Goal: Task Accomplishment & Management: Use online tool/utility

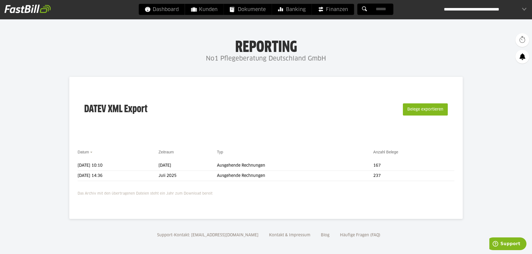
scroll to position [0, 0]
click at [435, 109] on button "Belege exportieren" at bounding box center [425, 109] width 45 height 12
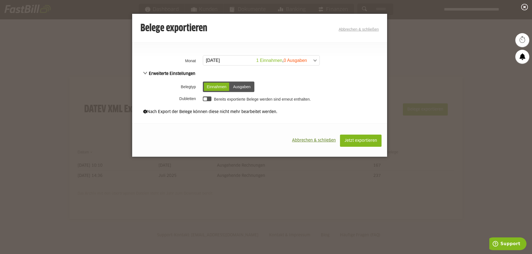
click at [237, 60] on span at bounding box center [258, 61] width 116 height 10
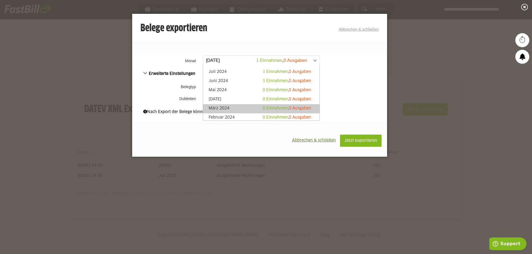
scroll to position [116, 0]
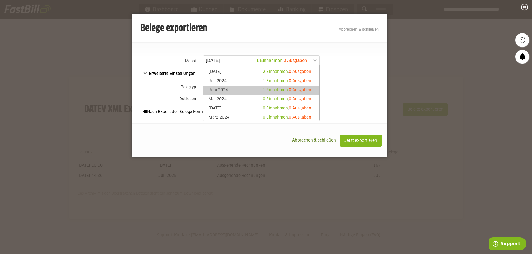
click at [243, 91] on link "Juni 2024 1 Einnahmen , 0 Ausgaben" at bounding box center [261, 90] width 111 height 6
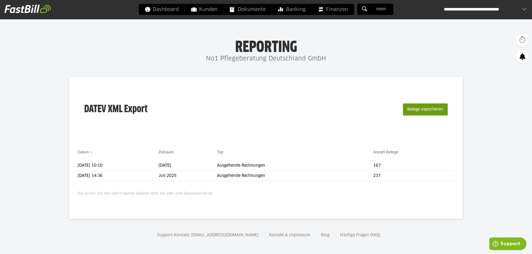
click at [409, 110] on button "Belege exportieren" at bounding box center [425, 110] width 45 height 12
click at [424, 141] on div "DATEV XML Export Belege exportieren" at bounding box center [266, 113] width 377 height 56
click at [273, 76] on body "Dashboard Kunden Dokumente Banking Finanzen Add-ons" at bounding box center [266, 127] width 532 height 255
drag, startPoint x: 257, startPoint y: 59, endPoint x: 351, endPoint y: 74, distance: 95.9
click at [351, 53] on h1 "Reporting" at bounding box center [265, 46] width 421 height 14
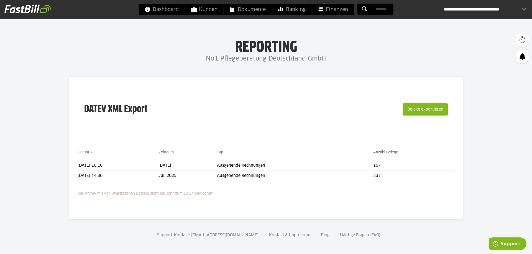
click at [351, 73] on body "Dashboard Kunden Dokumente Banking Finanzen Add-ons" at bounding box center [266, 127] width 532 height 255
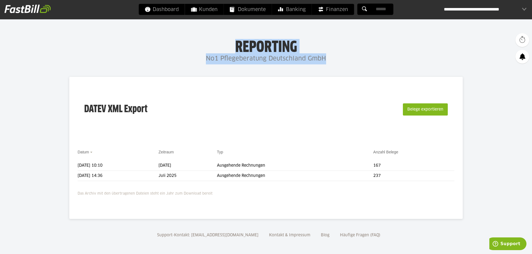
drag, startPoint x: 335, startPoint y: 59, endPoint x: 216, endPoint y: 48, distance: 119.1
click at [216, 48] on div "Reporting No1 Pflegeberatung Deutschland GmbH" at bounding box center [266, 51] width 532 height 25
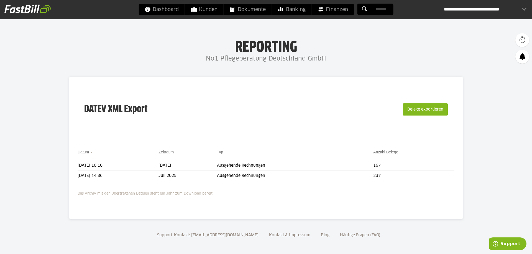
click at [217, 47] on h1 "Reporting" at bounding box center [265, 46] width 421 height 14
click at [519, 9] on div "**********" at bounding box center [485, 9] width 83 height 11
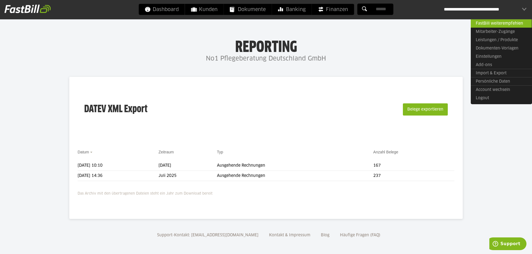
click at [340, 50] on h1 "Reporting" at bounding box center [265, 46] width 421 height 14
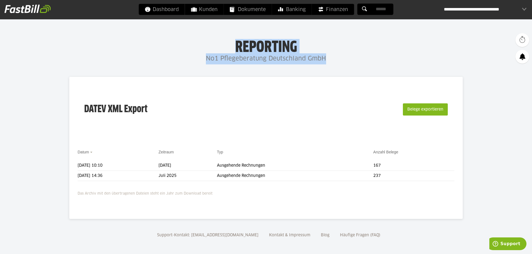
drag, startPoint x: 327, startPoint y: 56, endPoint x: 219, endPoint y: 45, distance: 108.0
click at [219, 45] on div "Reporting No1 Pflegeberatung Deutschland GmbH" at bounding box center [266, 51] width 532 height 25
click at [219, 45] on h1 "Reporting" at bounding box center [265, 46] width 421 height 14
drag, startPoint x: 225, startPoint y: 45, endPoint x: 327, endPoint y: 56, distance: 102.2
click at [327, 53] on h1 "Reporting" at bounding box center [265, 46] width 421 height 14
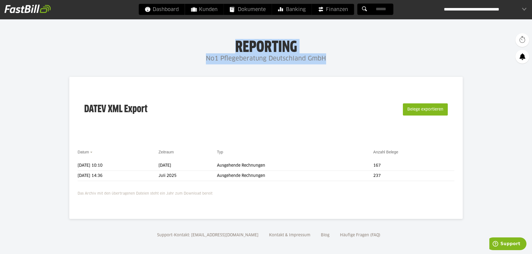
click at [327, 56] on h4 "No1 Pflegeberatung Deutschland GmbH" at bounding box center [266, 58] width 532 height 11
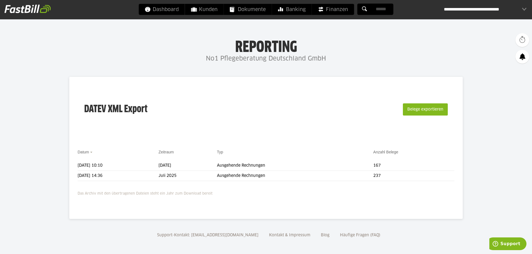
click at [337, 66] on body "Dashboard Kunden Dokumente Banking Finanzen Add-ons" at bounding box center [266, 127] width 532 height 255
click at [524, 9] on div "**********" at bounding box center [485, 9] width 83 height 11
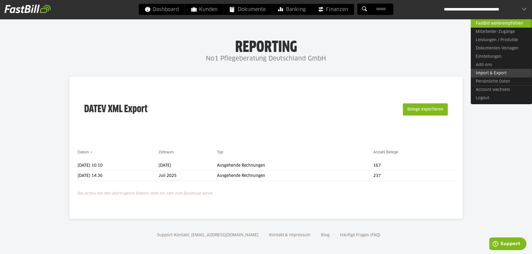
click at [485, 76] on link "Import & Export" at bounding box center [500, 73] width 61 height 9
